Goal: Task Accomplishment & Management: Complete application form

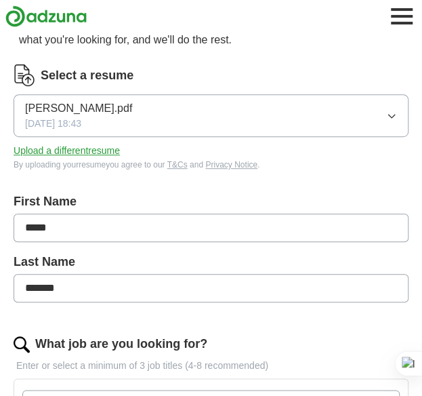
click at [289, 123] on button "Chris.pdf 09/25/2025, 18:43" at bounding box center [211, 115] width 395 height 43
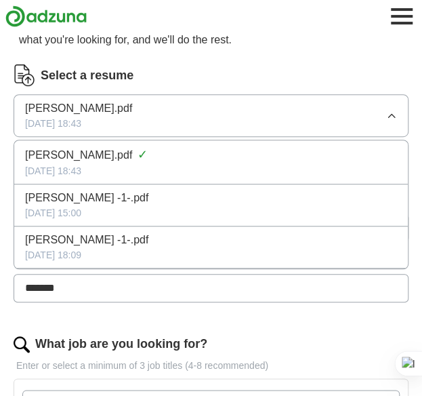
click at [160, 253] on div "09/10/2025, 18:09" at bounding box center [211, 255] width 372 height 14
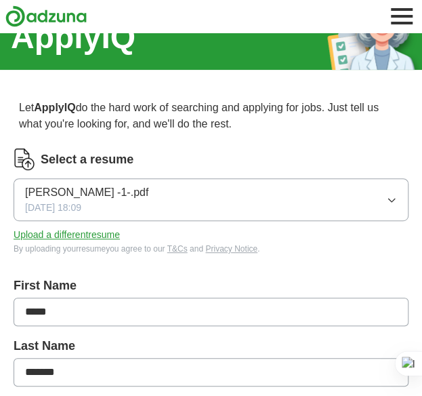
scroll to position [28, 0]
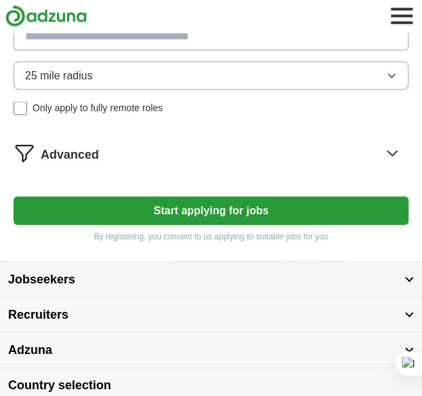
scroll to position [479, 0]
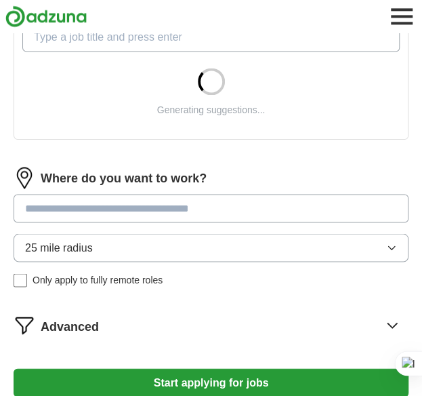
click at [195, 371] on button "Start applying for jobs" at bounding box center [211, 382] width 395 height 28
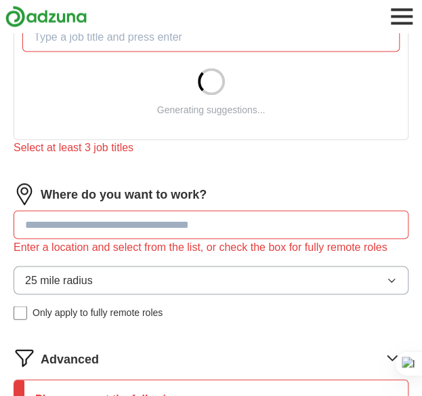
click at [110, 218] on input at bounding box center [211, 224] width 395 height 28
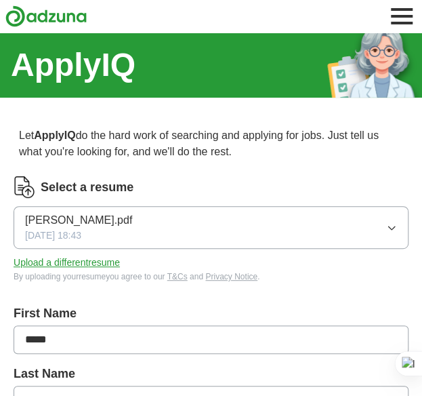
scroll to position [2, 0]
